Goal: Communication & Community: Answer question/provide support

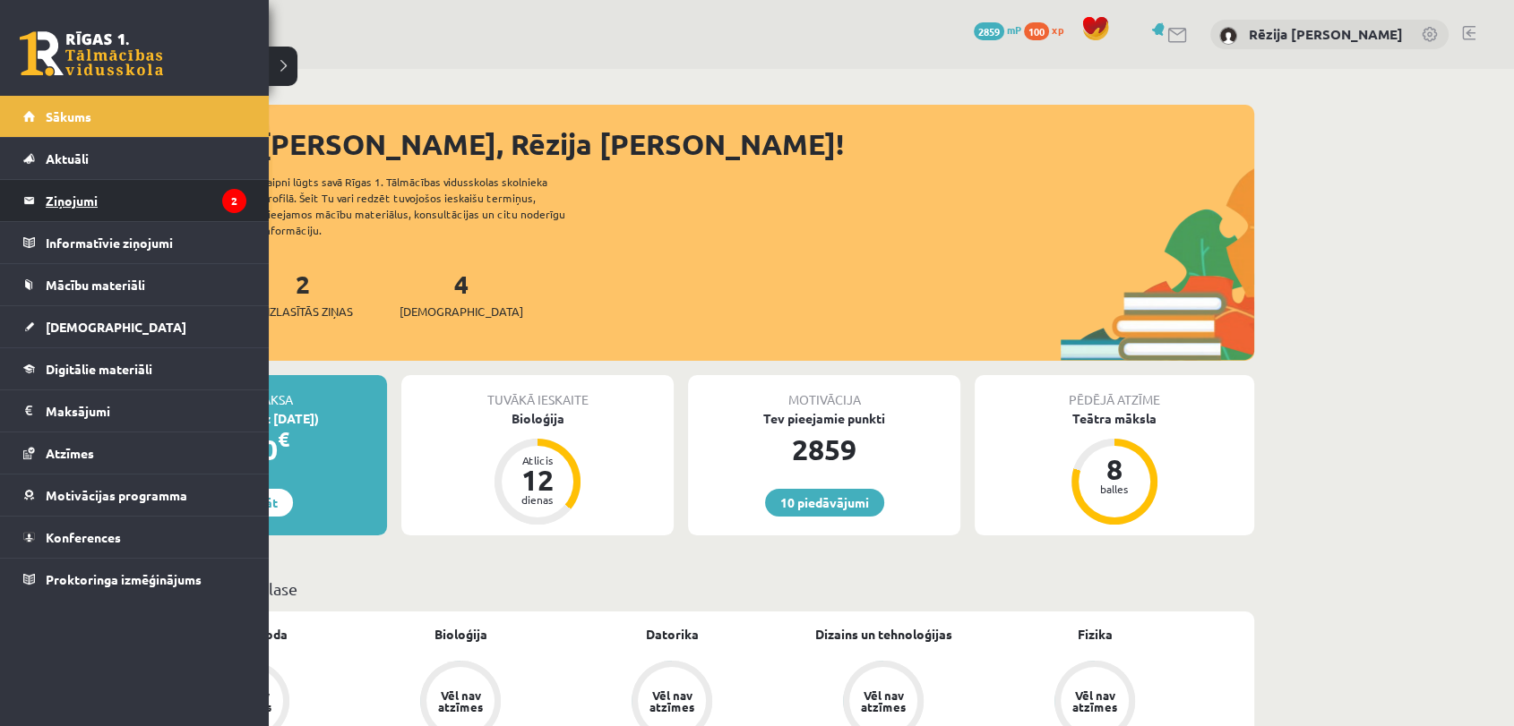
click at [112, 195] on legend "Ziņojumi 2" at bounding box center [146, 200] width 201 height 41
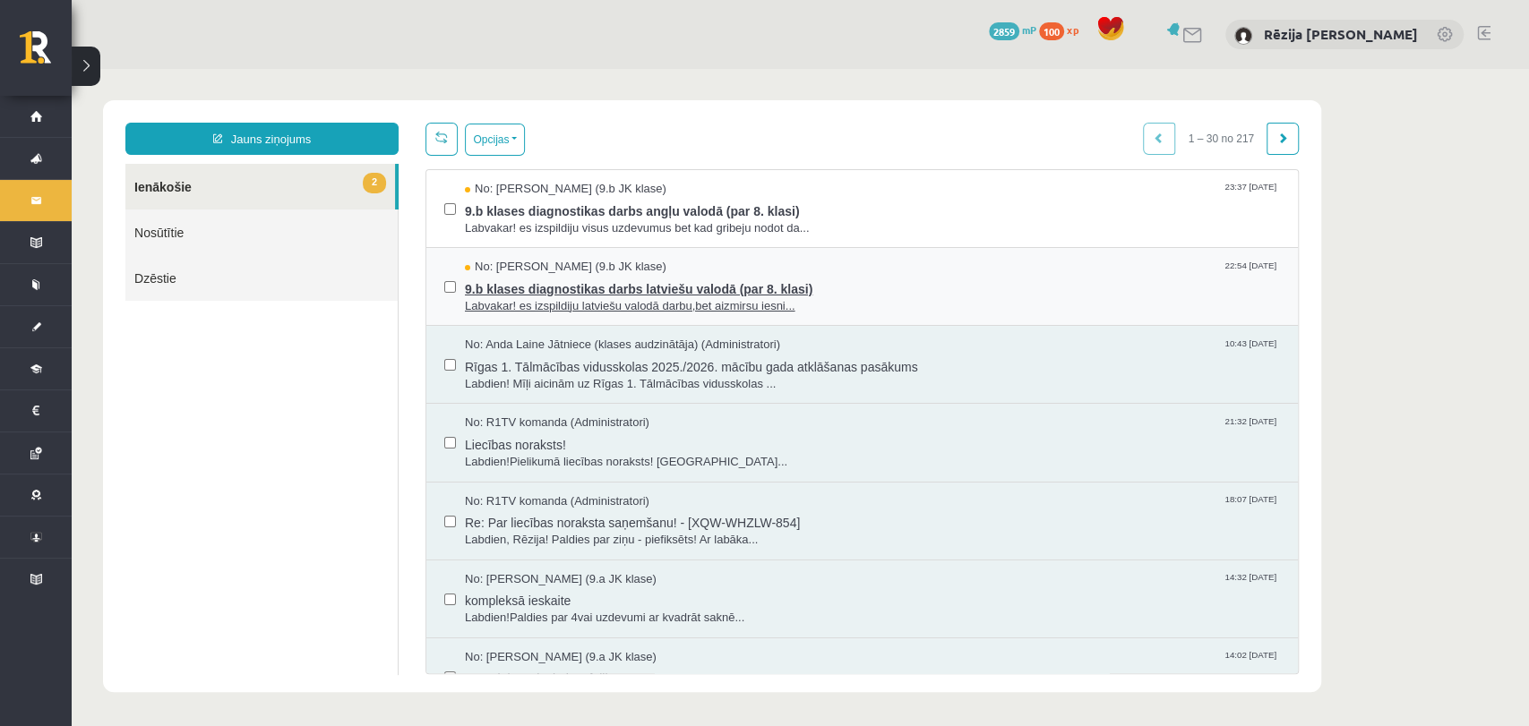
click at [731, 278] on span "9.b klases diagnostikas darbs latviešu valodā (par 8. klasi)" at bounding box center [872, 287] width 815 height 22
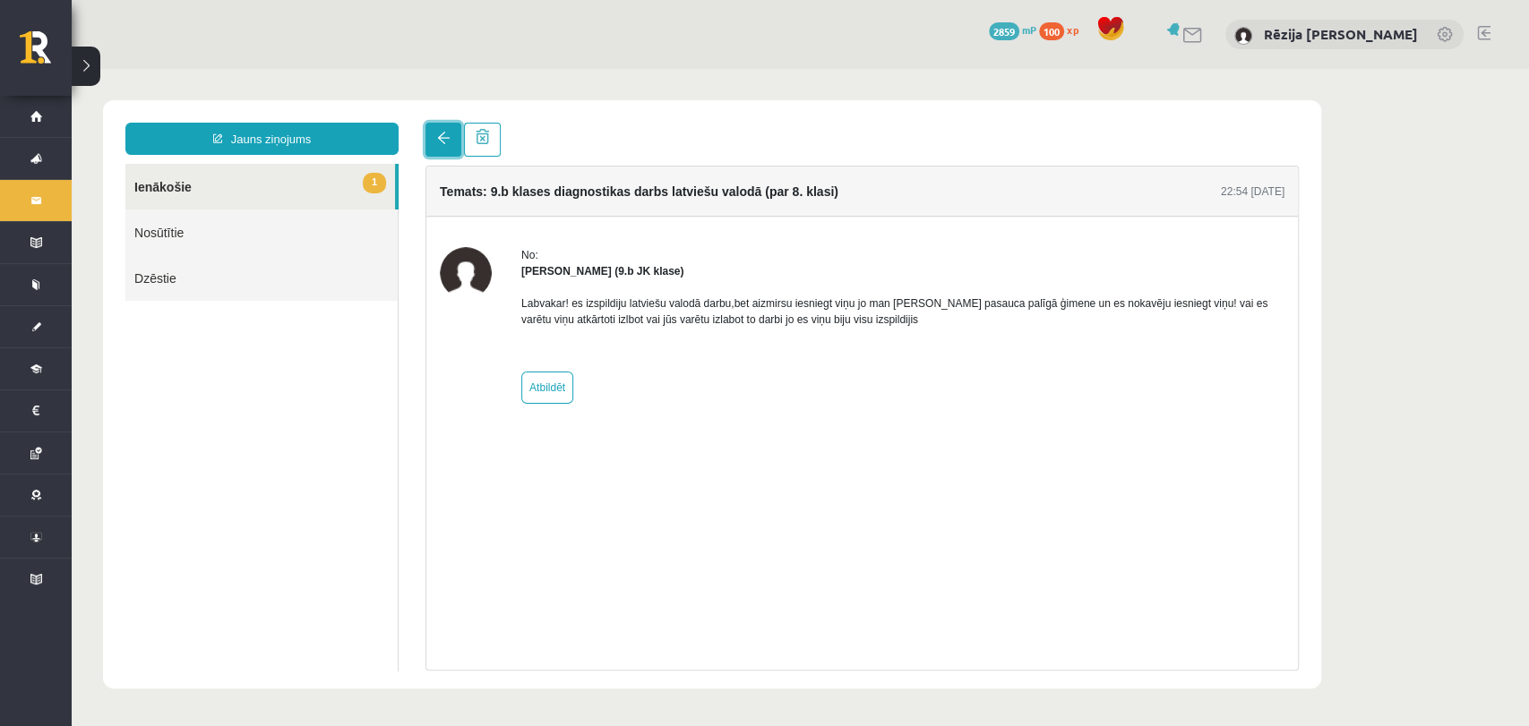
click at [437, 147] on link at bounding box center [443, 140] width 36 height 34
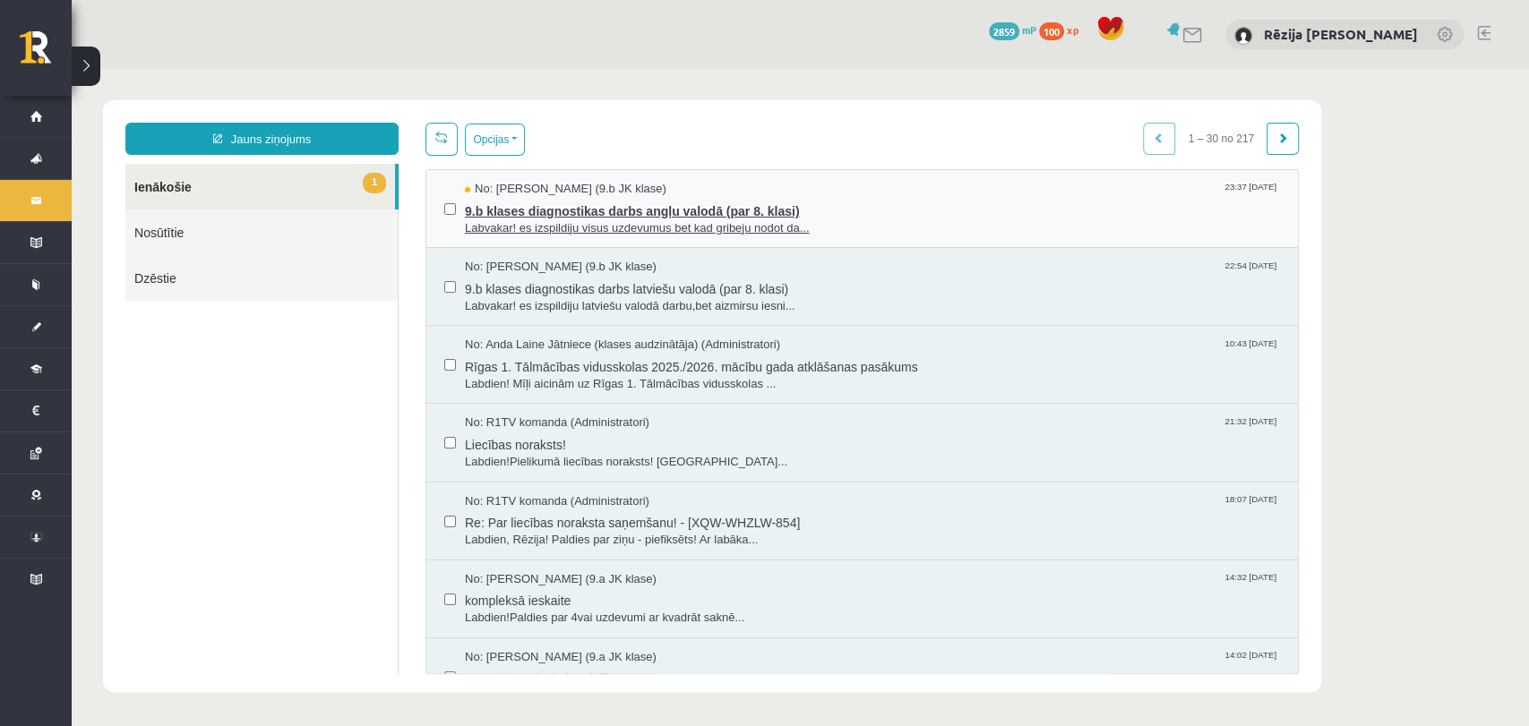
click at [552, 214] on span "9.b klases diagnostikas darbs angļu valodā (par 8. klasi)" at bounding box center [872, 209] width 815 height 22
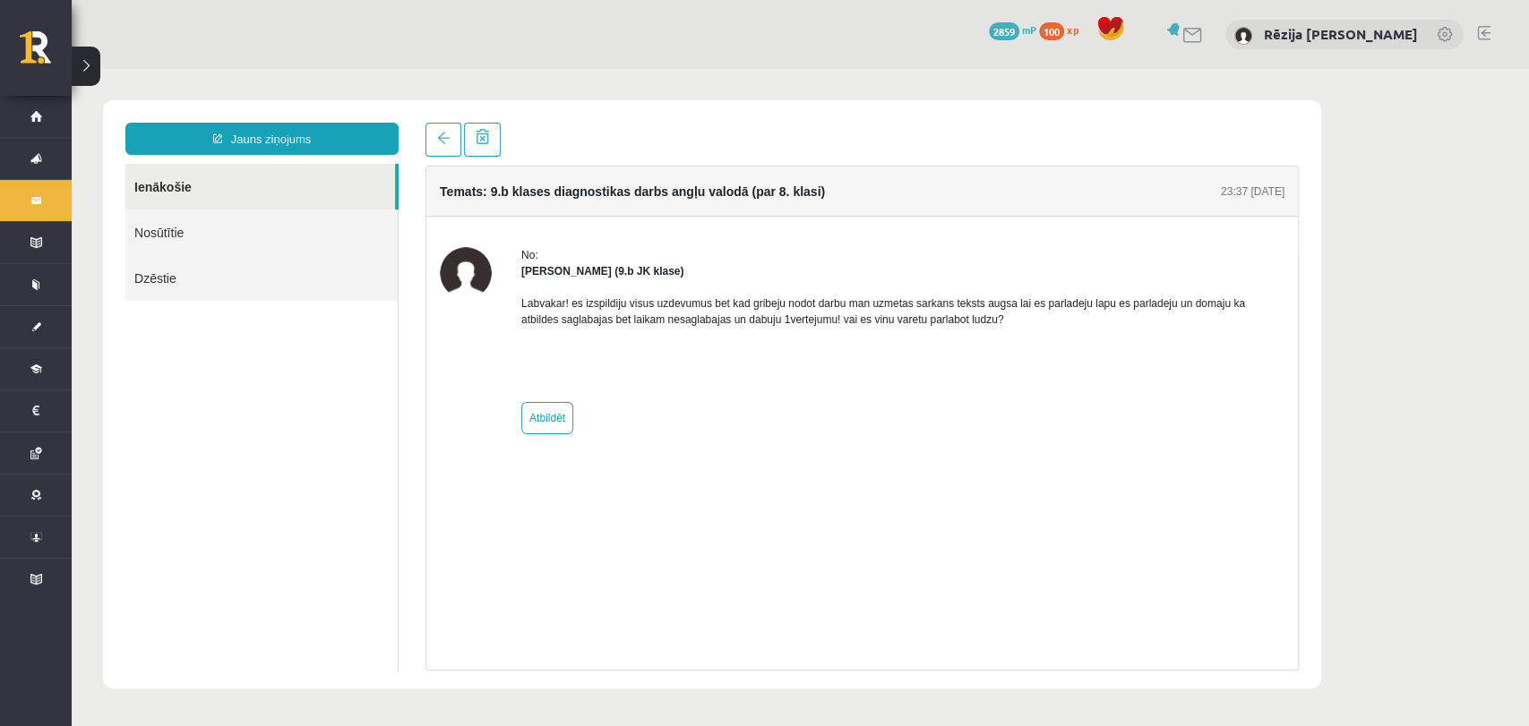
click at [460, 133] on div at bounding box center [462, 140] width 75 height 34
click at [452, 143] on link at bounding box center [443, 140] width 36 height 34
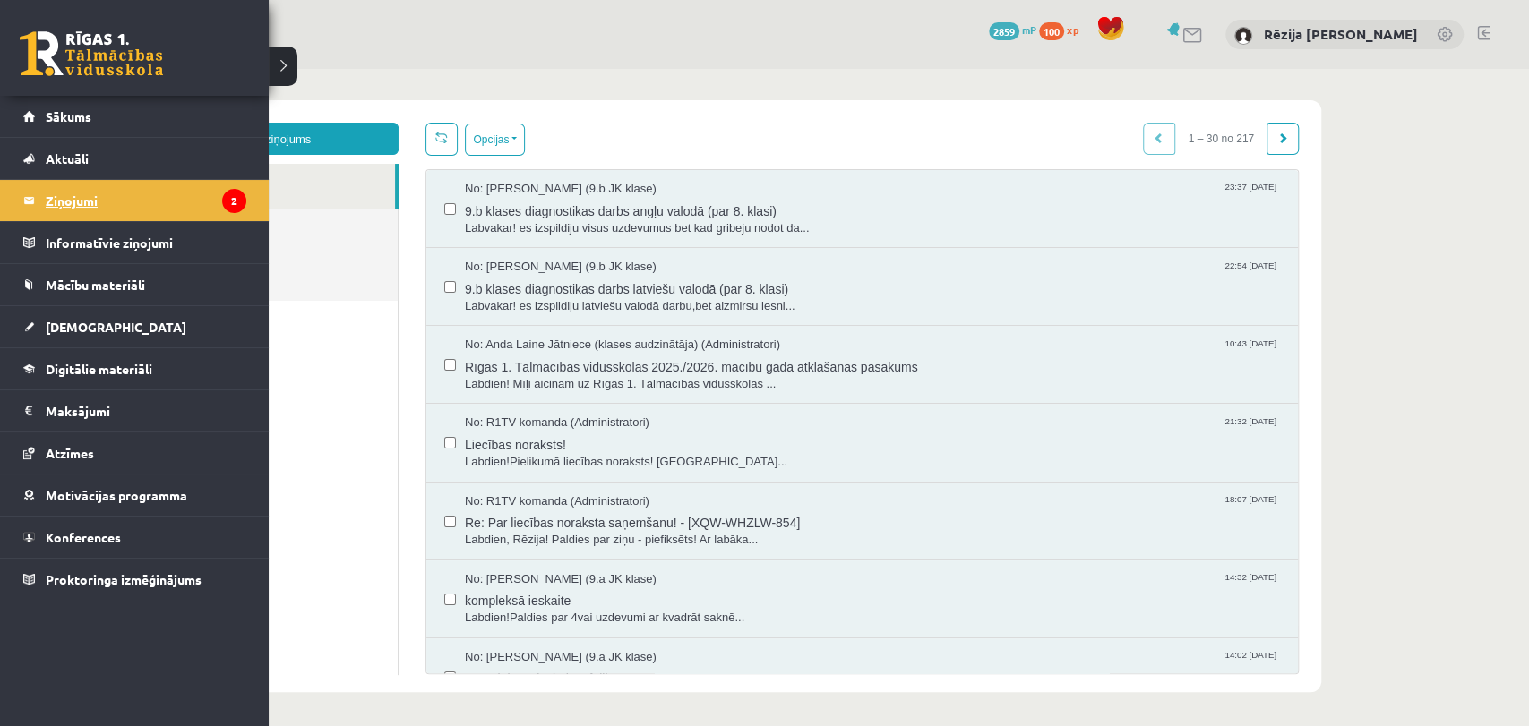
click at [150, 202] on legend "Ziņojumi 2" at bounding box center [146, 200] width 201 height 41
